Goal: Task Accomplishment & Management: Use online tool/utility

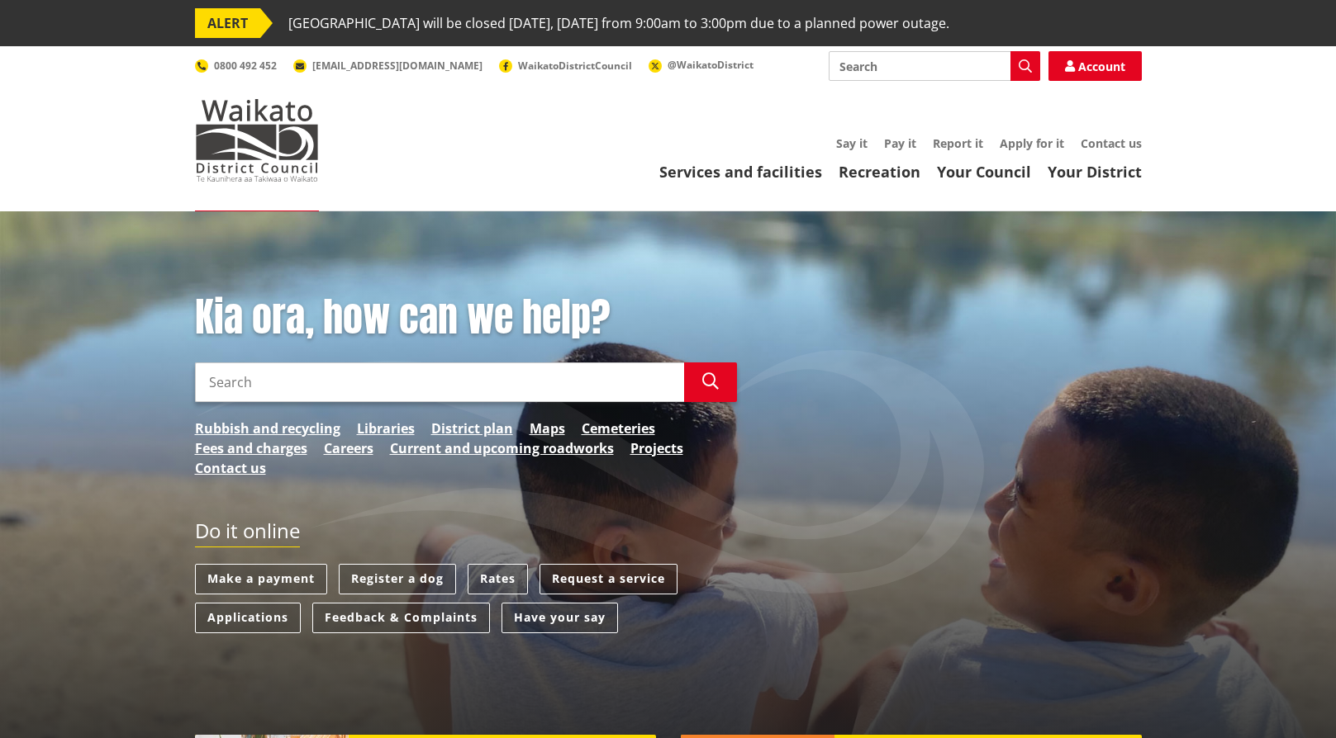
click at [569, 565] on link "Request a service" at bounding box center [608, 579] width 138 height 31
click at [569, 580] on link "Request a service" at bounding box center [608, 579] width 138 height 31
